Goal: Obtain resource: Obtain resource

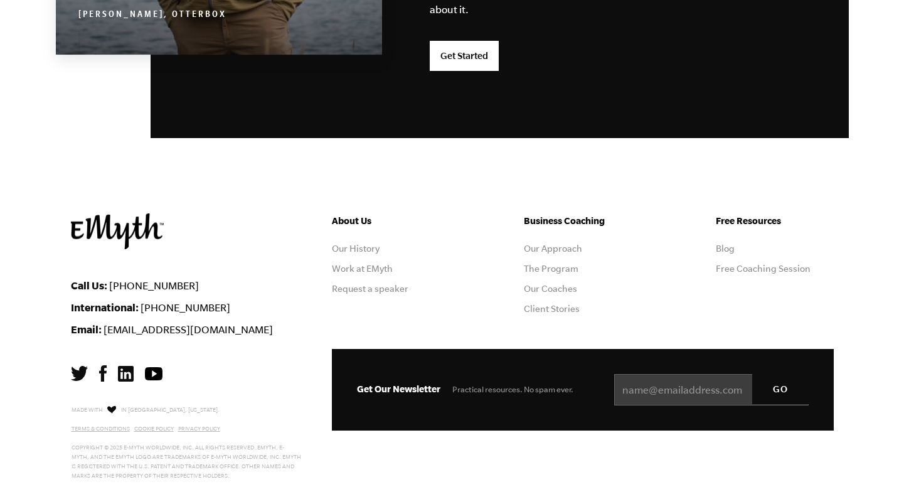
scroll to position [3347, 0]
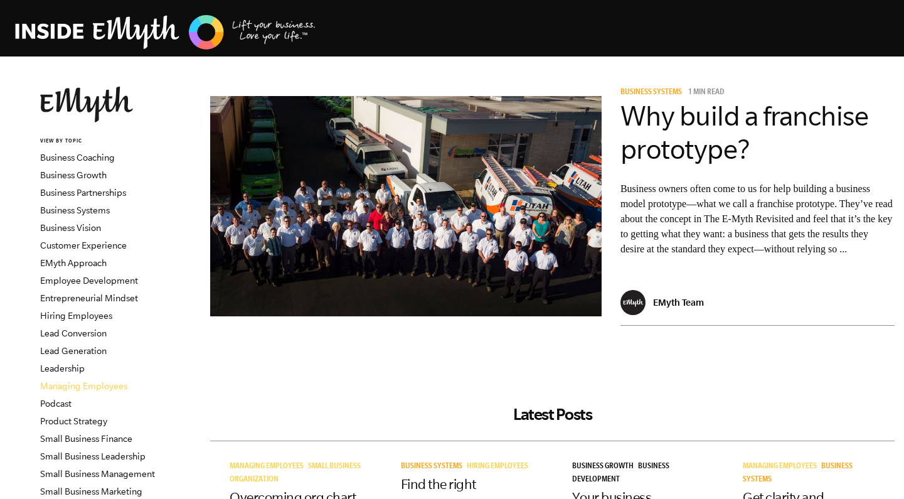
scroll to position [-7, 0]
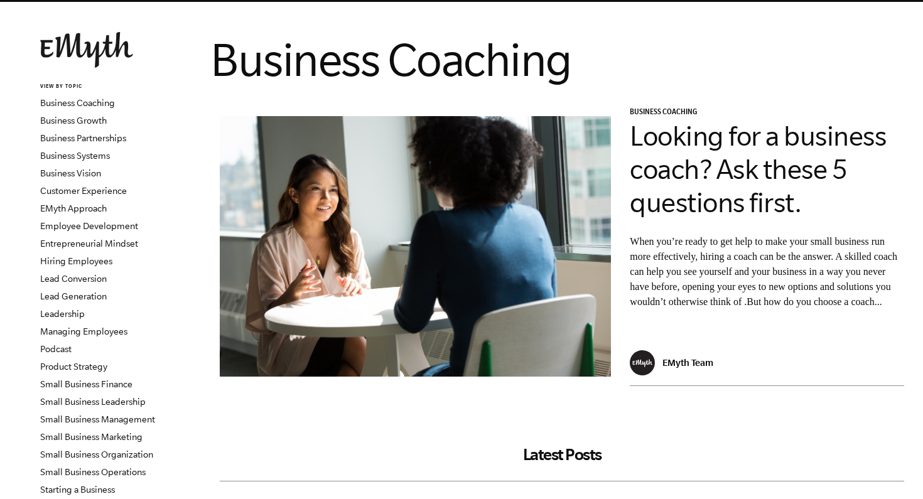
scroll to position [65, 0]
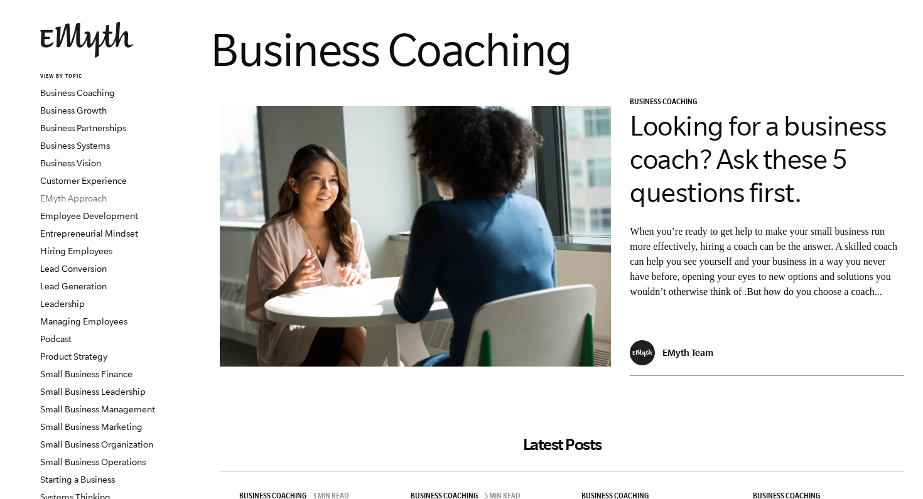
click at [90, 199] on link "EMyth Approach" at bounding box center [73, 198] width 67 height 10
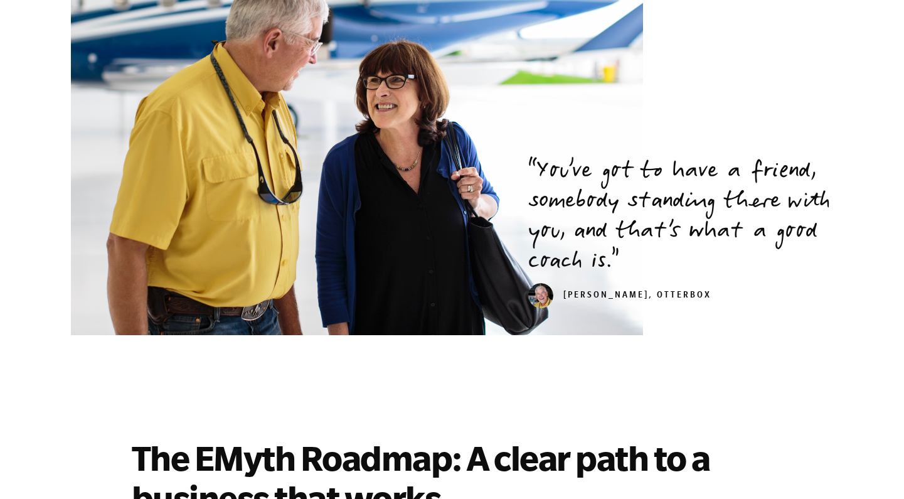
scroll to position [2712, 0]
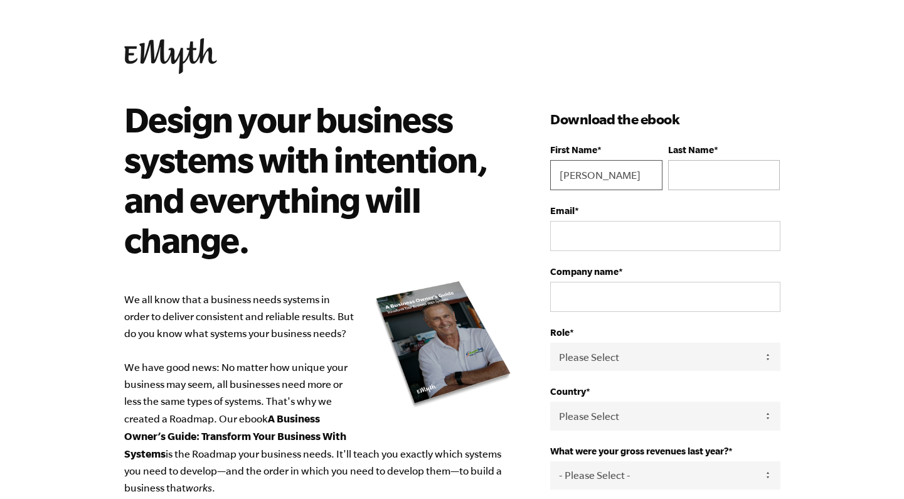
type input "Manal"
click at [738, 174] on input "Last Name *" at bounding box center [724, 175] width 112 height 30
type input "A"
click at [660, 239] on input "Email *" at bounding box center [665, 236] width 230 height 30
type input "money.gh@hotmail.com"
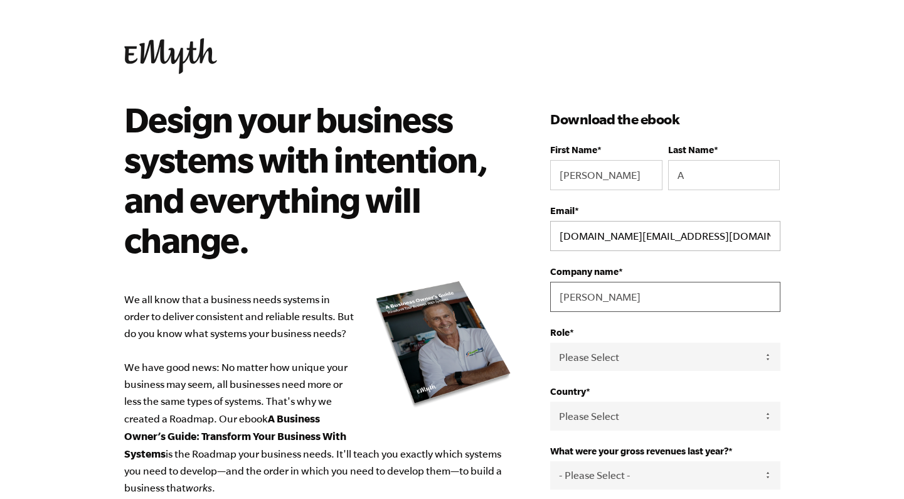
type input "Manal"
drag, startPoint x: 592, startPoint y: 238, endPoint x: 569, endPoint y: 237, distance: 22.6
type input "[DOMAIN_NAME][EMAIL_ADDRESS][DOMAIN_NAME]"
click at [647, 291] on input "Manal" at bounding box center [665, 297] width 230 height 30
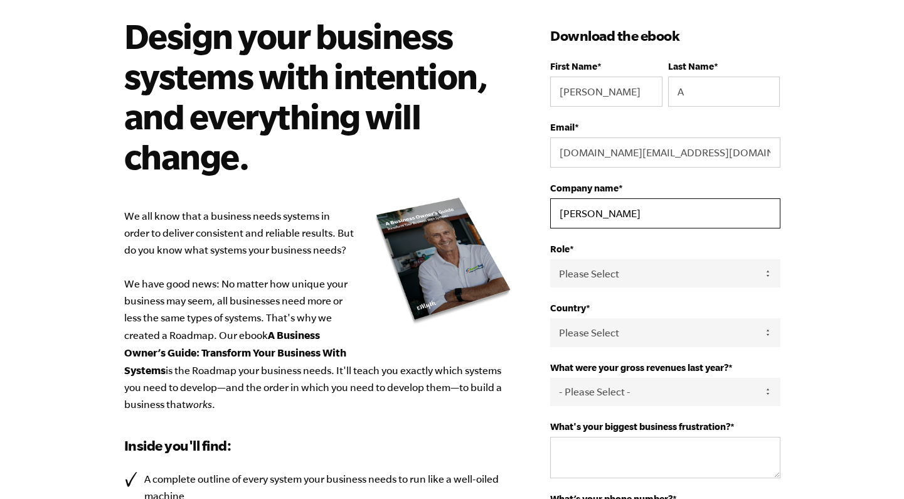
scroll to position [86, 0]
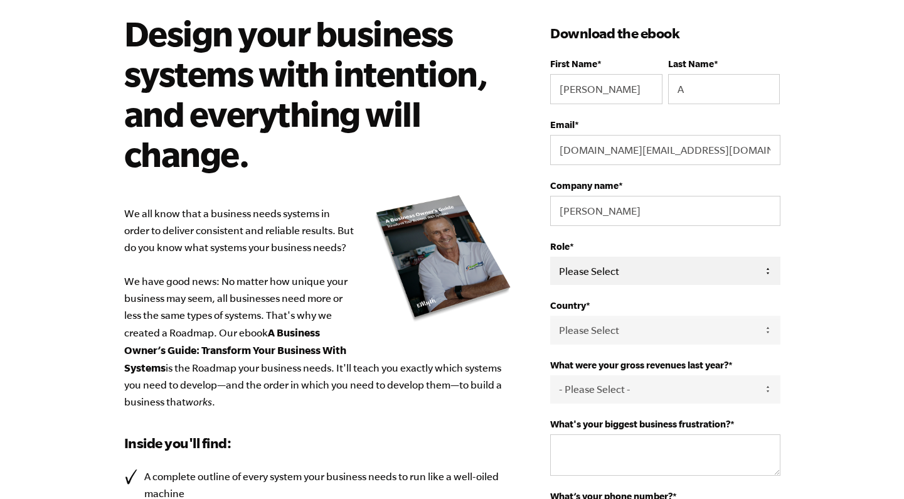
select select "Owner"
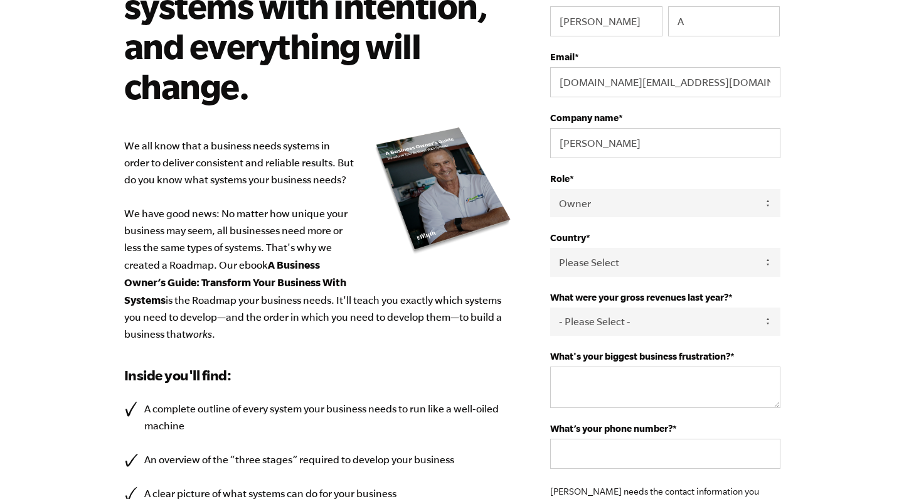
scroll to position [167, 0]
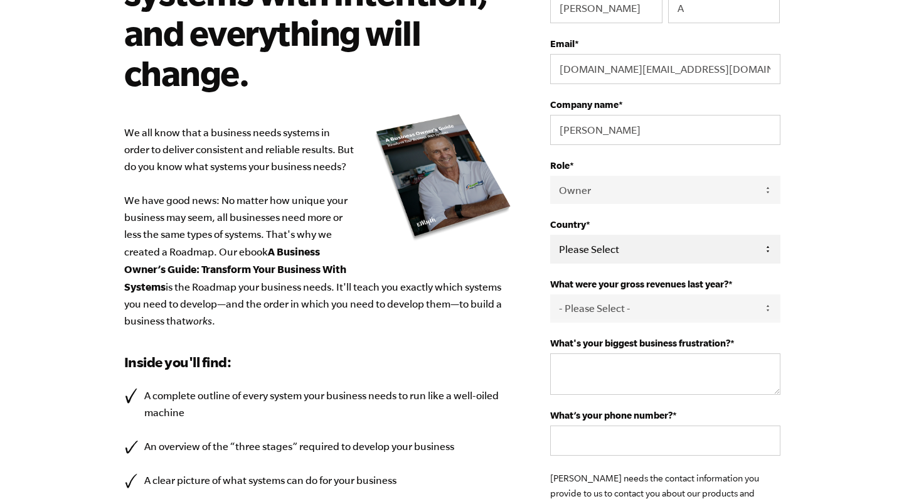
select select "Saudi Arabia"
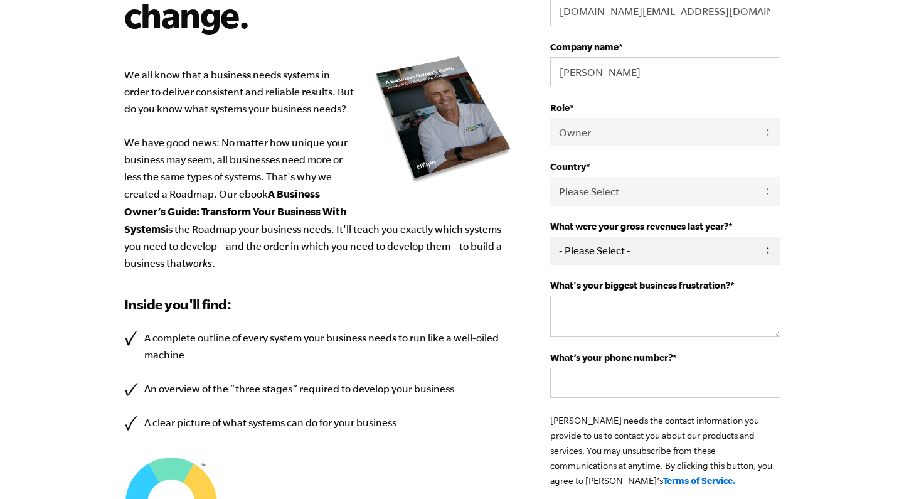
scroll to position [251, 0]
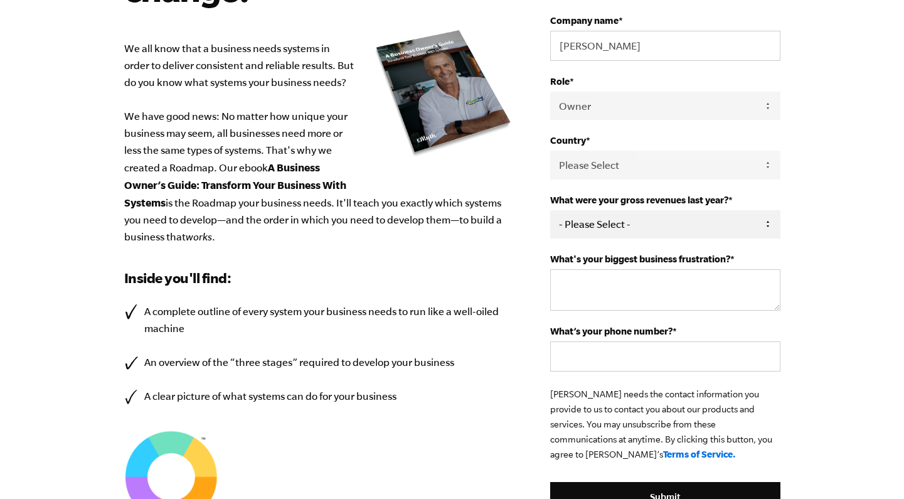
select select "276-500K"
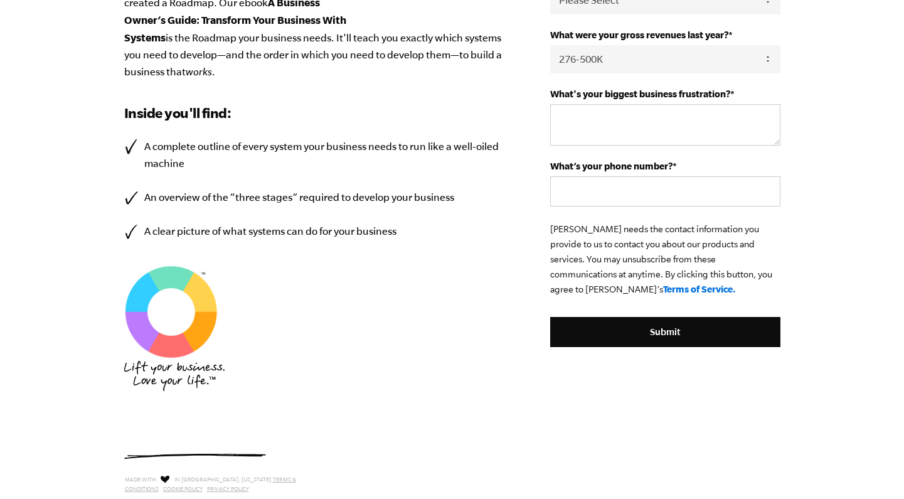
scroll to position [411, 0]
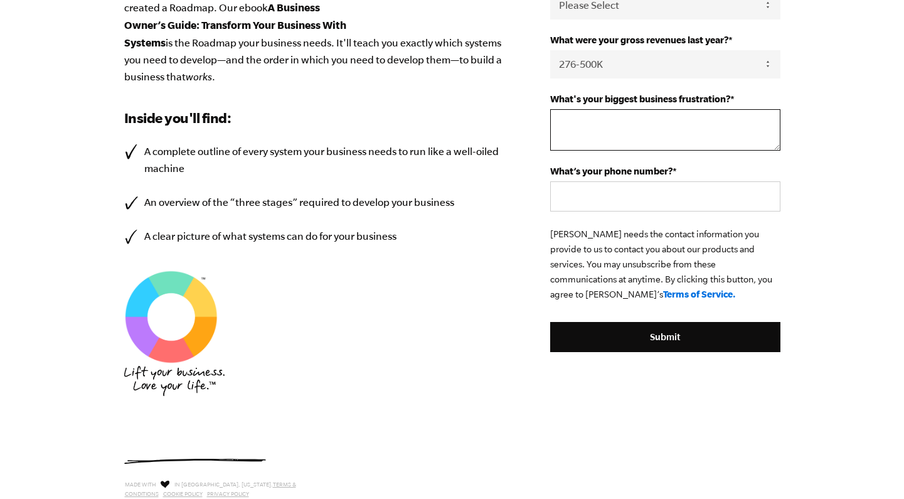
click at [627, 131] on textarea "What's your biggest business frustration? *" at bounding box center [665, 129] width 230 height 41
type textarea "."
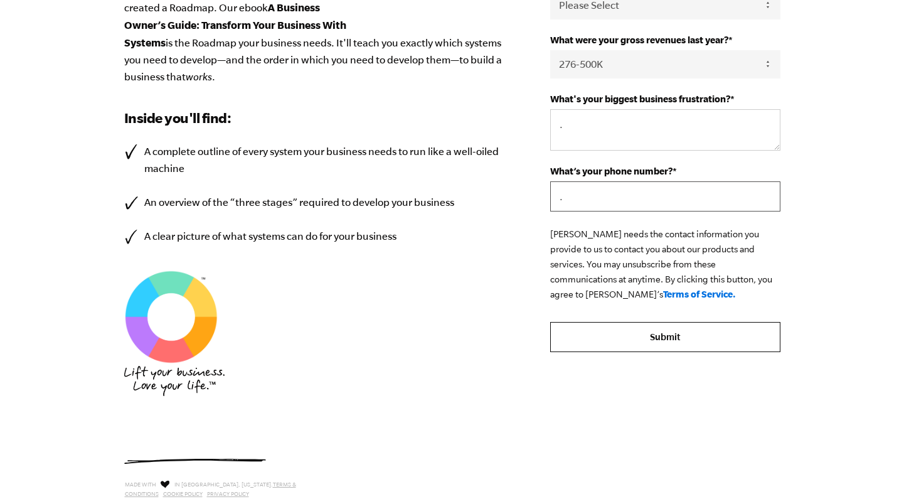
type input "."
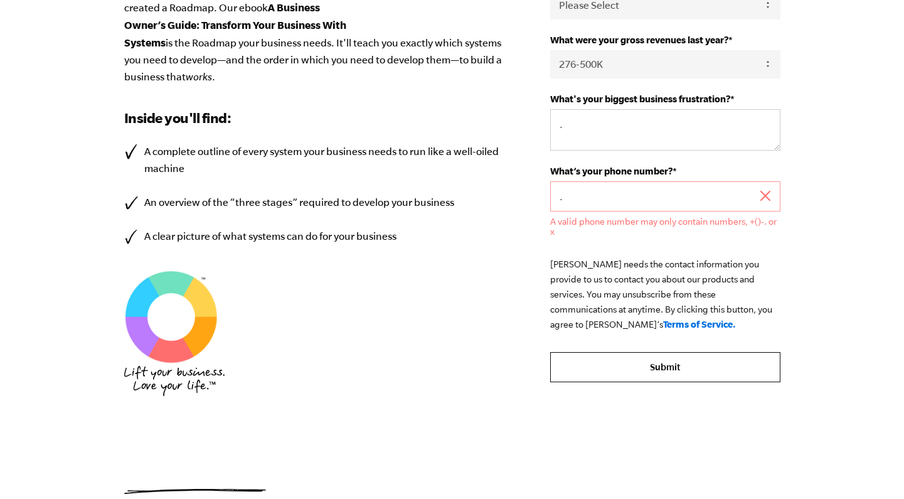
click at [662, 336] on form "First Name * Manal Last Name * A Email * mnoly.gh@hotmail.com Company name * Ma…" at bounding box center [665, 57] width 230 height 649
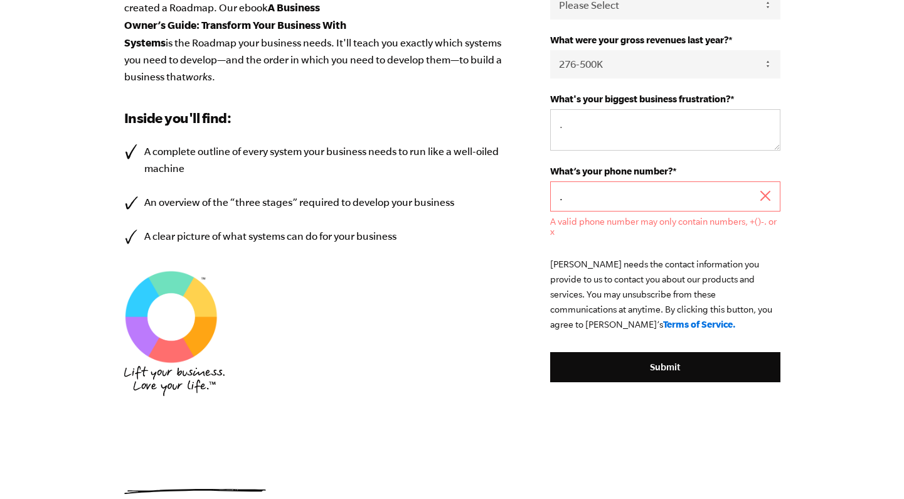
click at [609, 201] on input "." at bounding box center [665, 196] width 230 height 30
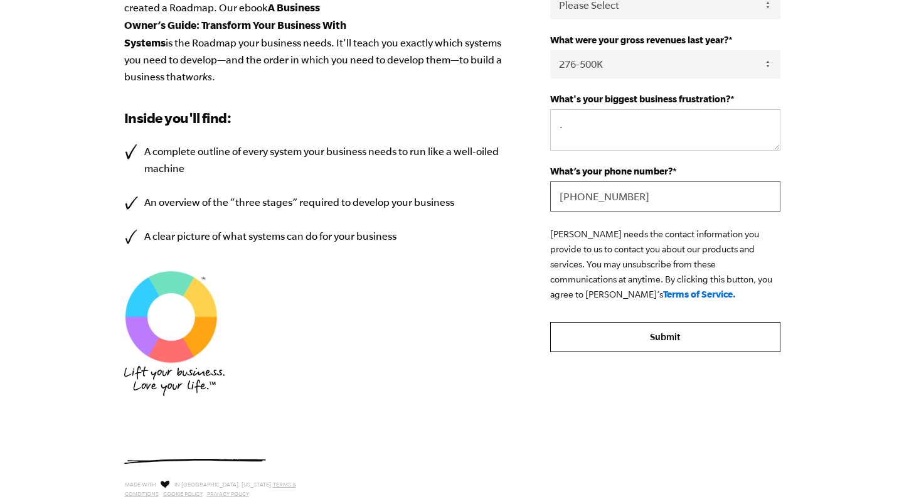
type input "+966550991432"
click at [638, 340] on input "Submit" at bounding box center [665, 337] width 230 height 30
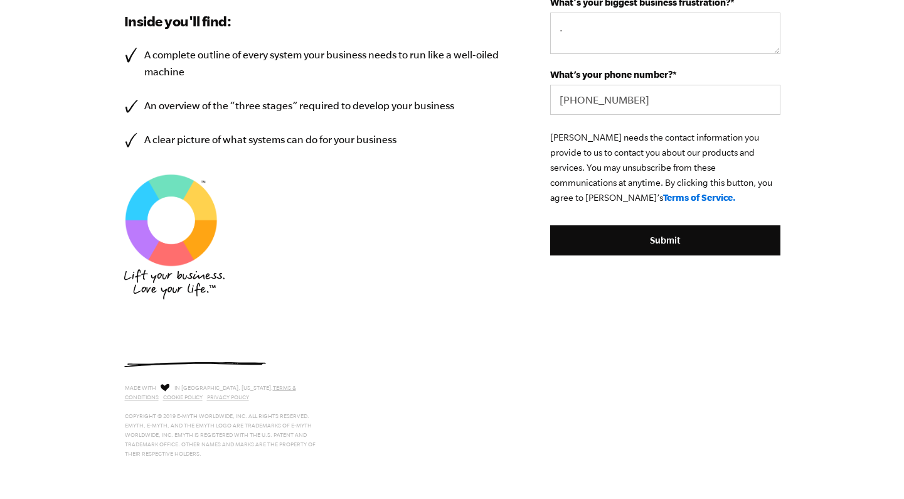
scroll to position [513, 0]
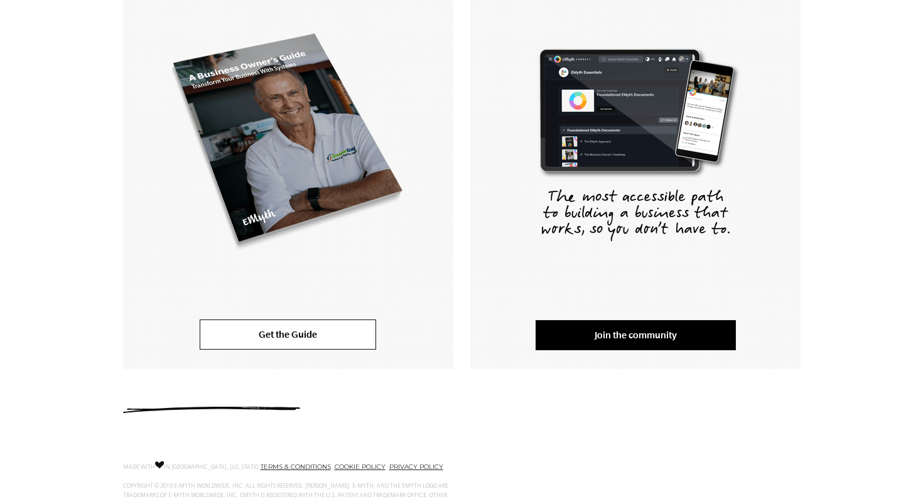
scroll to position [269, 0]
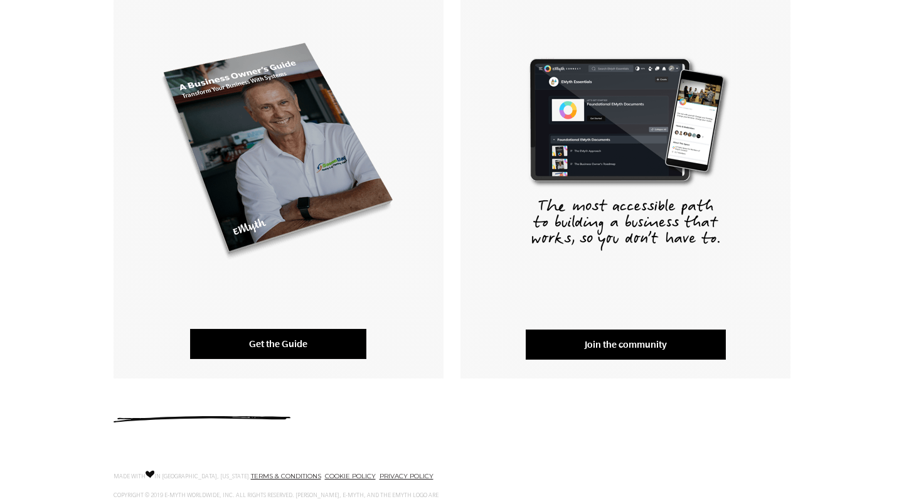
click at [291, 341] on link "Get the Guide" at bounding box center [278, 344] width 176 height 30
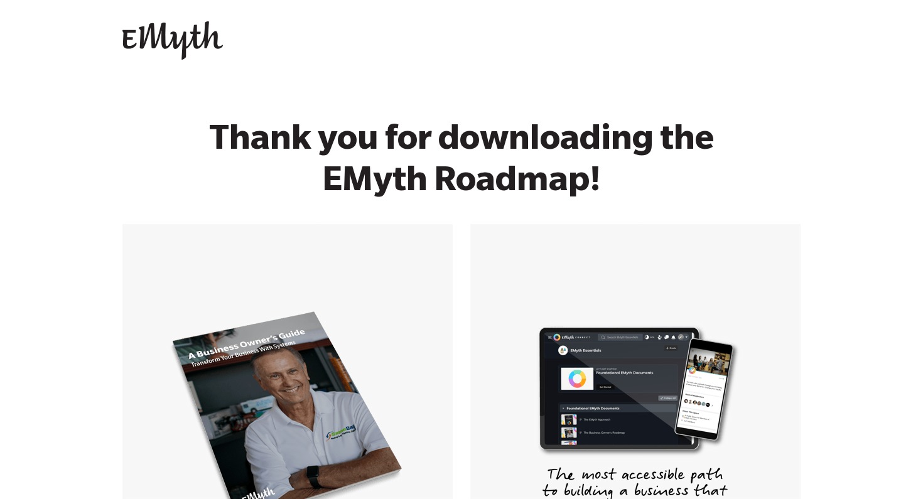
scroll to position [0, 0]
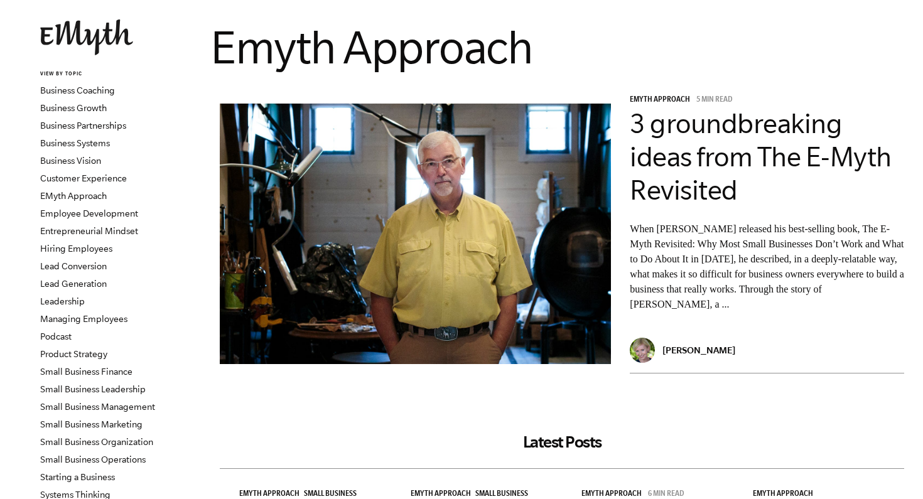
scroll to position [80, 0]
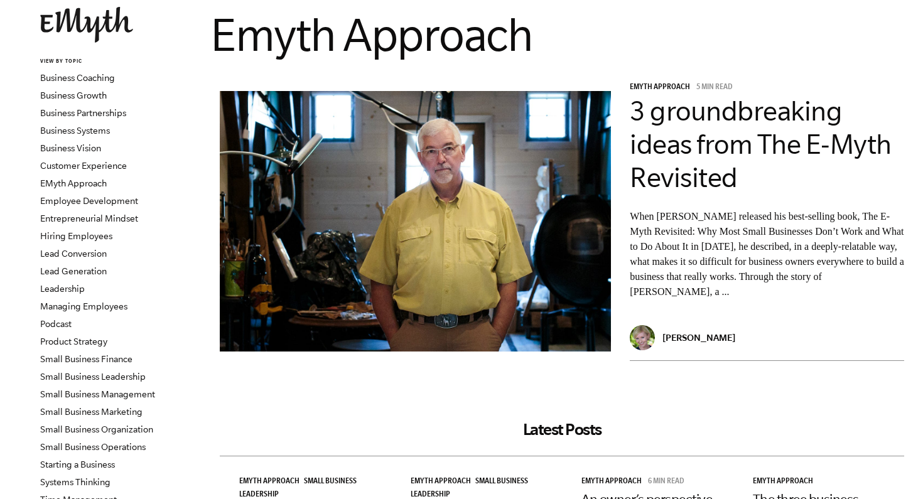
click at [703, 291] on p "When [PERSON_NAME] released his best-selling book, The E-Myth Revisited: Why Mo…" at bounding box center [766, 254] width 274 height 90
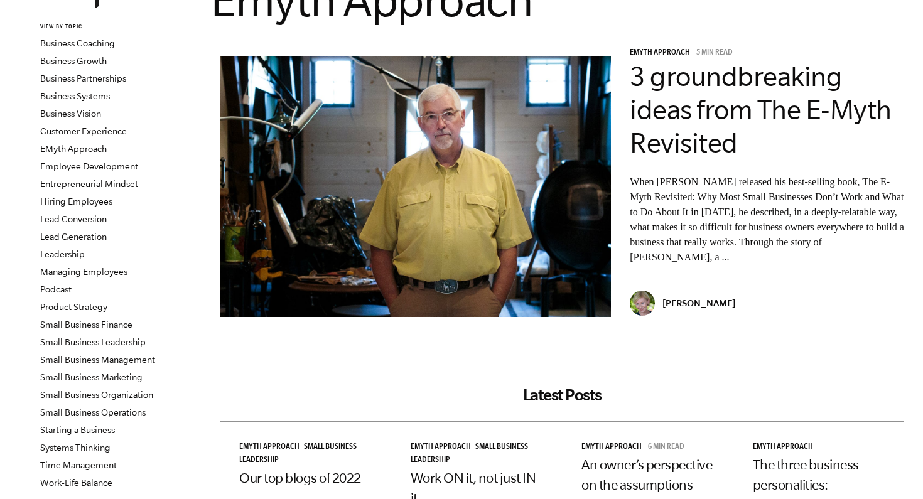
scroll to position [61, 0]
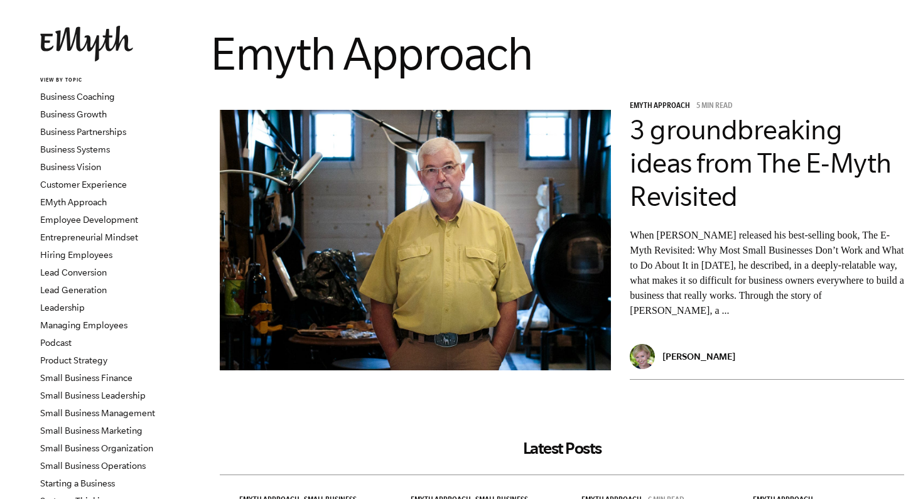
click at [690, 304] on p "When Michael E. Gerber released his best-selling book, The E-Myth Revisited: Wh…" at bounding box center [766, 273] width 274 height 90
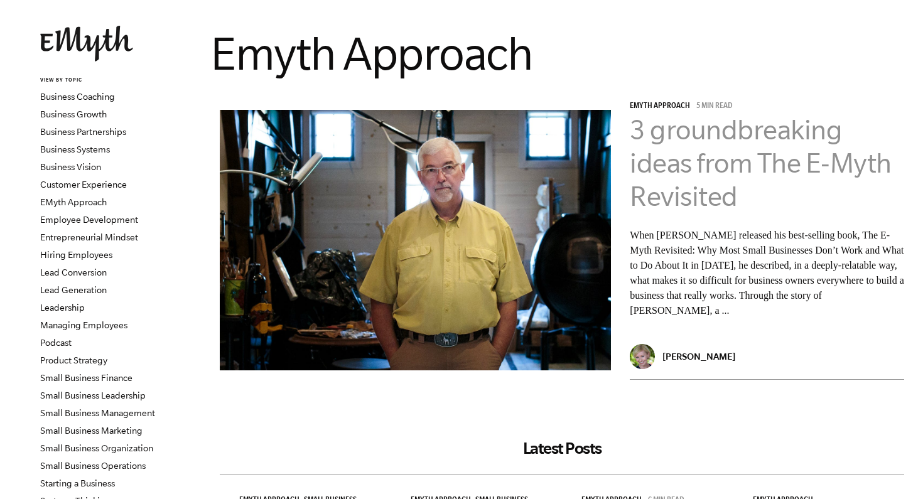
click at [687, 193] on link "3 groundbreaking ideas from The E-Myth Revisited" at bounding box center [760, 162] width 262 height 97
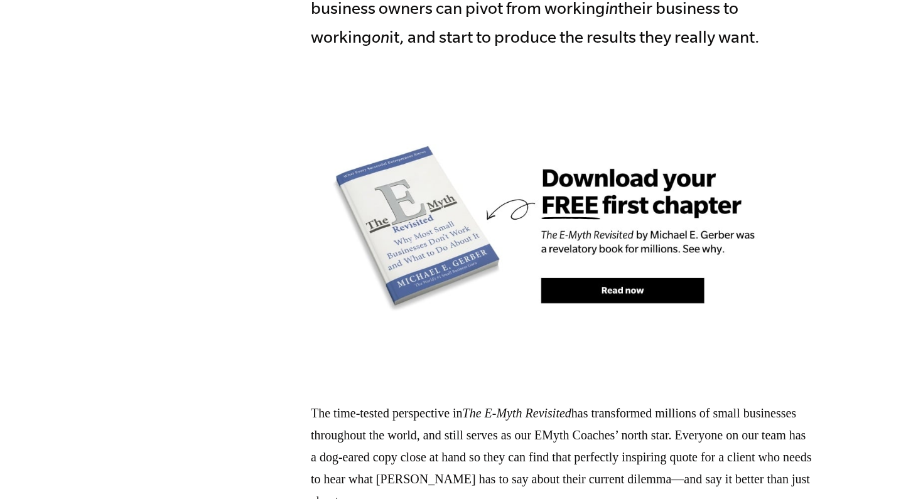
scroll to position [847, 0]
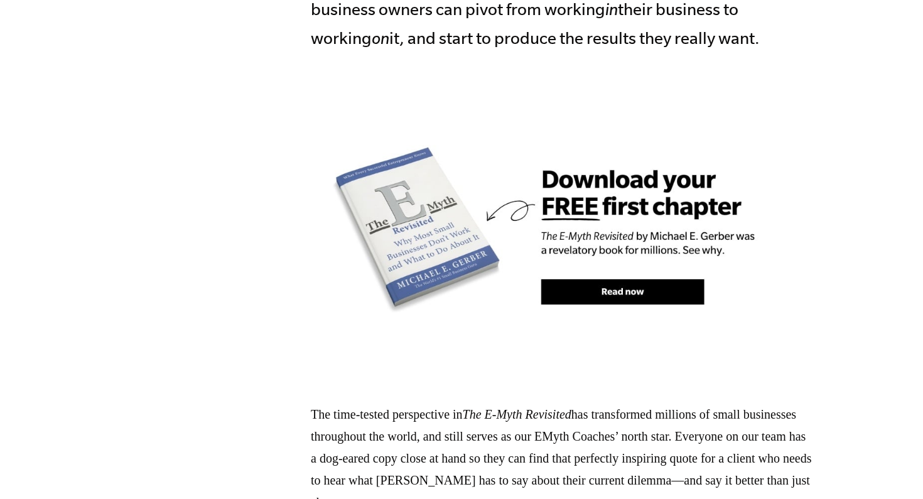
click at [656, 261] on img at bounding box center [562, 233] width 502 height 289
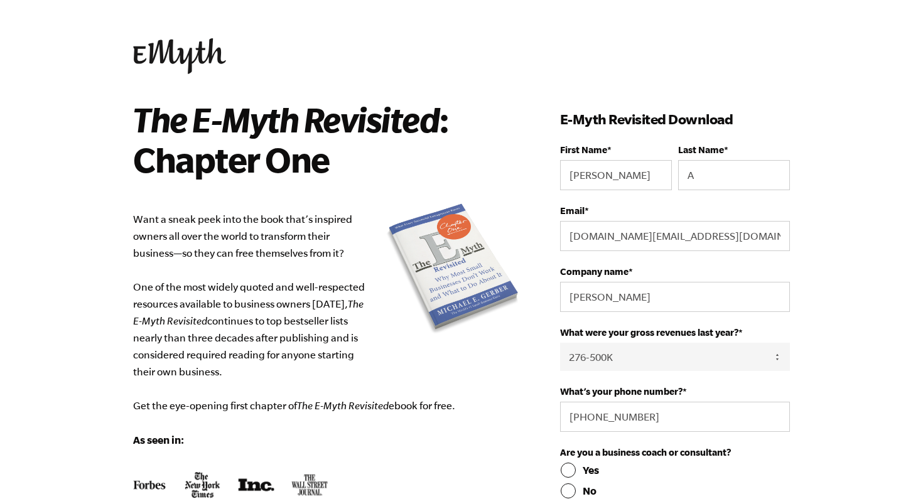
select select "276-500K"
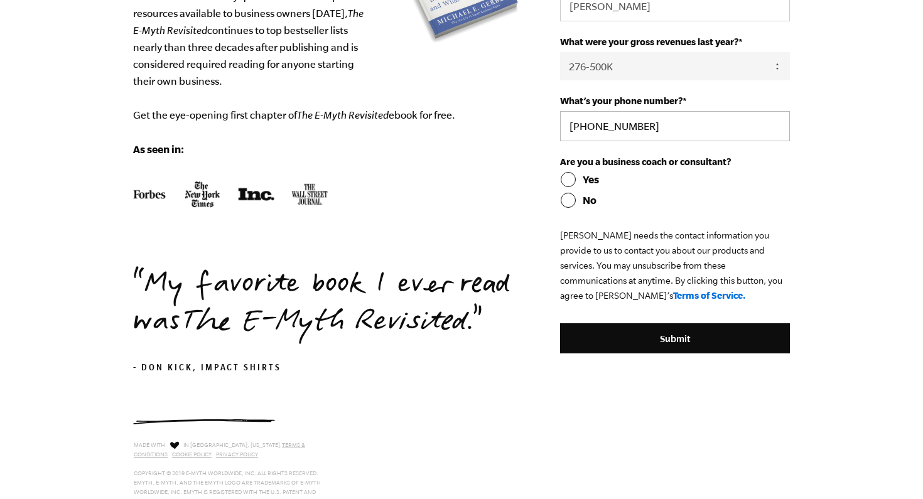
scroll to position [294, 0]
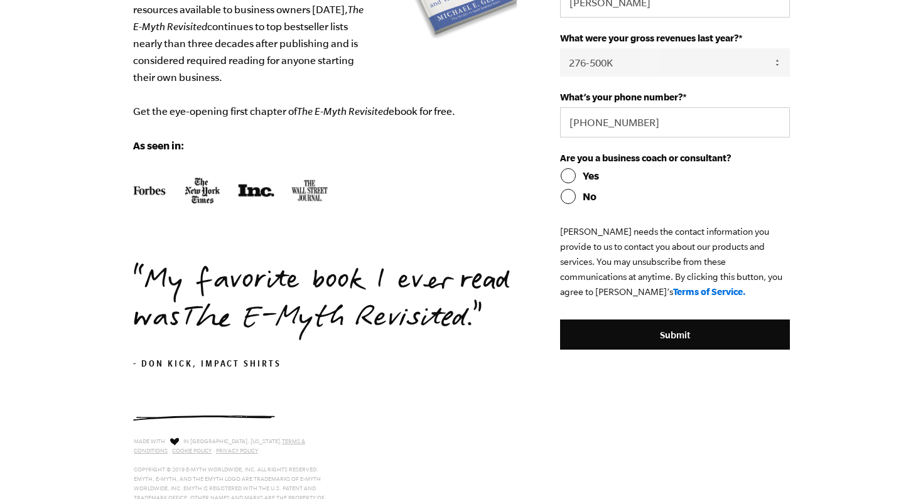
click at [570, 196] on input "No" at bounding box center [675, 196] width 230 height 15
radio input "true"
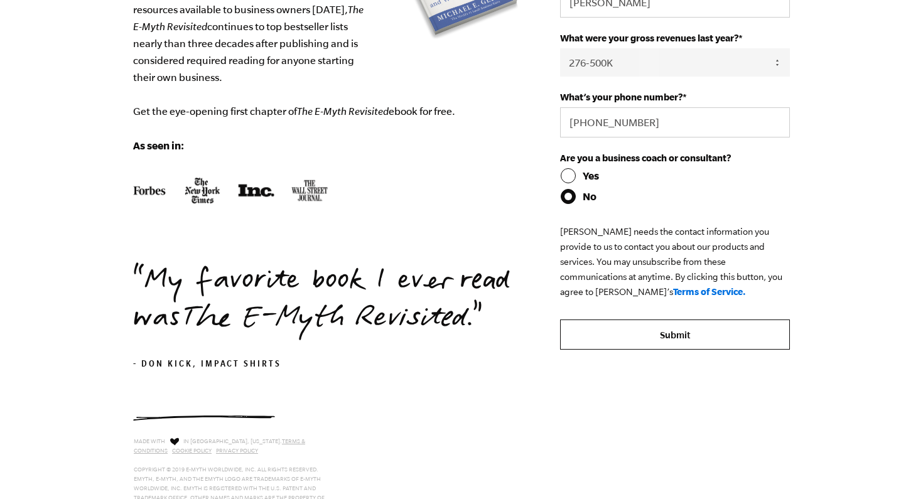
click at [632, 327] on input "Submit" at bounding box center [675, 334] width 230 height 30
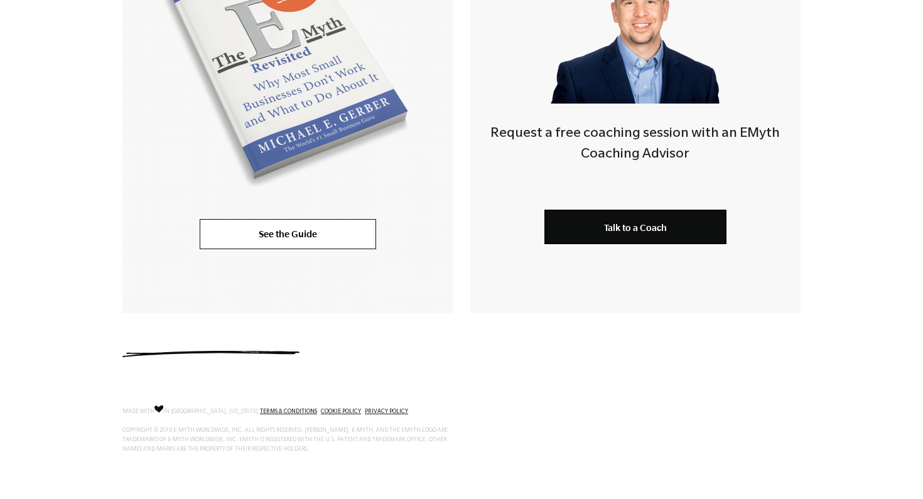
scroll to position [404, 0]
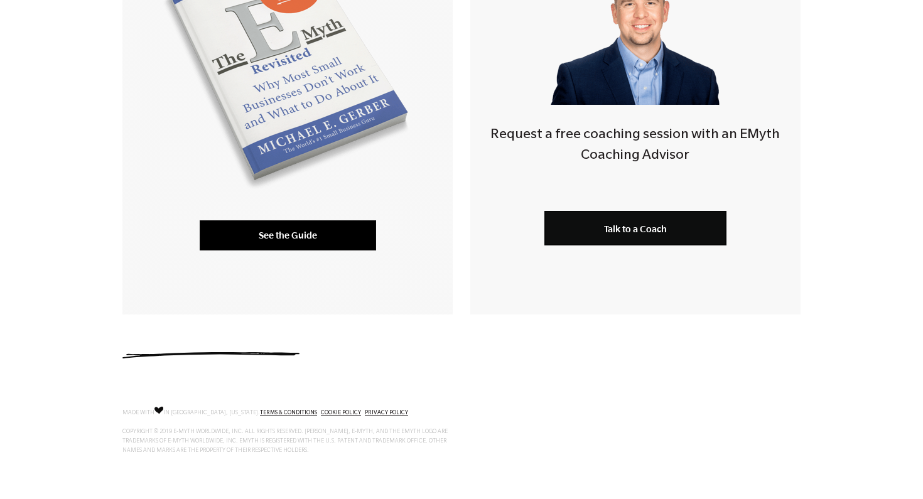
click at [321, 238] on link "See the Guide" at bounding box center [288, 235] width 176 height 30
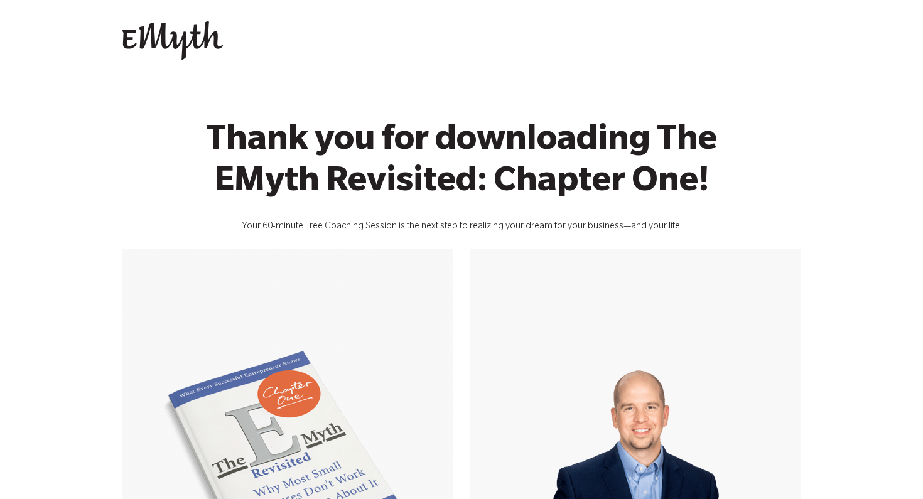
scroll to position [0, 0]
